Goal: Task Accomplishment & Management: Manage account settings

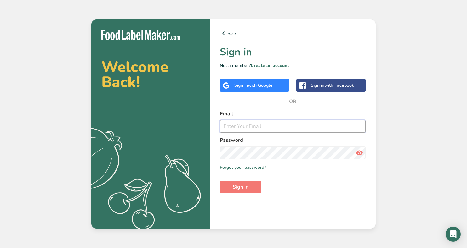
click at [286, 128] on input "email" at bounding box center [293, 126] width 146 height 13
type input "Benjamin.Whittle@trulieve.com"
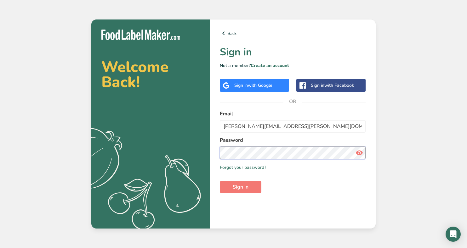
click at [220, 181] on button "Sign in" at bounding box center [241, 187] width 42 height 13
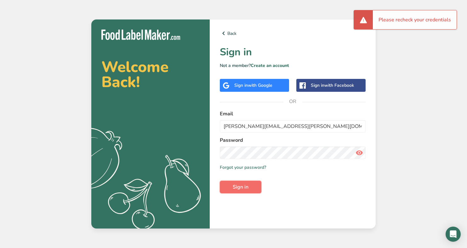
click at [254, 188] on button "Sign in" at bounding box center [241, 187] width 42 height 13
click at [221, 34] on icon at bounding box center [224, 33] width 8 height 11
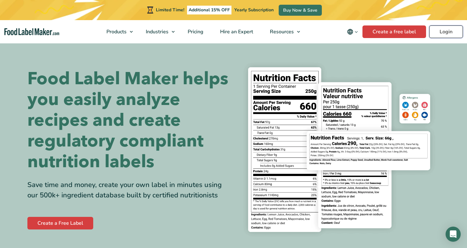
click at [442, 35] on link "Login" at bounding box center [446, 31] width 34 height 13
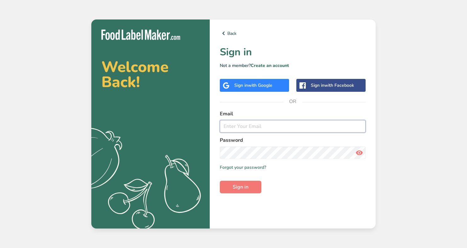
click at [243, 127] on input "email" at bounding box center [293, 126] width 146 height 13
click at [240, 126] on input "[EMAIL_ADDRESS][DOMAIN_NAME]" at bounding box center [293, 126] width 146 height 13
type input "[EMAIL_ADDRESS][DOMAIN_NAME]"
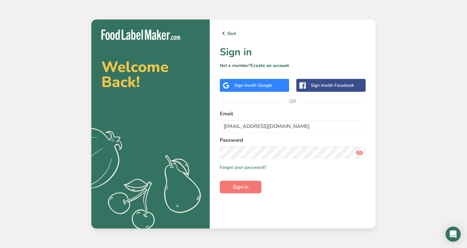
click at [360, 153] on icon at bounding box center [359, 152] width 8 height 11
click at [253, 185] on button "Sign in" at bounding box center [241, 187] width 42 height 13
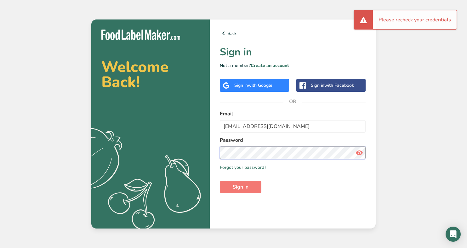
click at [220, 181] on button "Sign in" at bounding box center [241, 187] width 42 height 13
click at [209, 152] on section "Welcome Back! .a{fill:#f5f3ed;} Back Sign in Not a member? Create an account Si…" at bounding box center [233, 124] width 284 height 209
click at [220, 181] on button "Sign in" at bounding box center [241, 187] width 42 height 13
